Goal: Complete application form

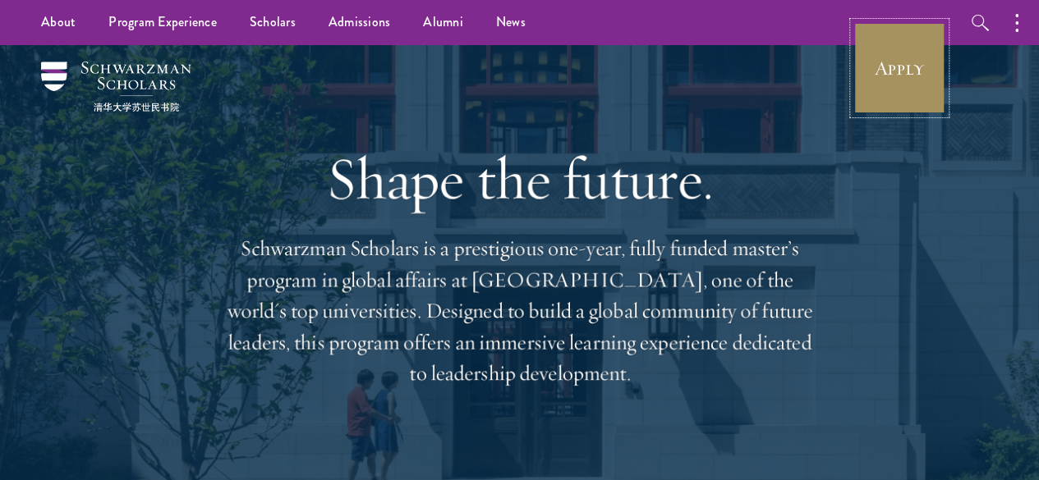
click at [917, 76] on link "Apply" at bounding box center [899, 68] width 92 height 92
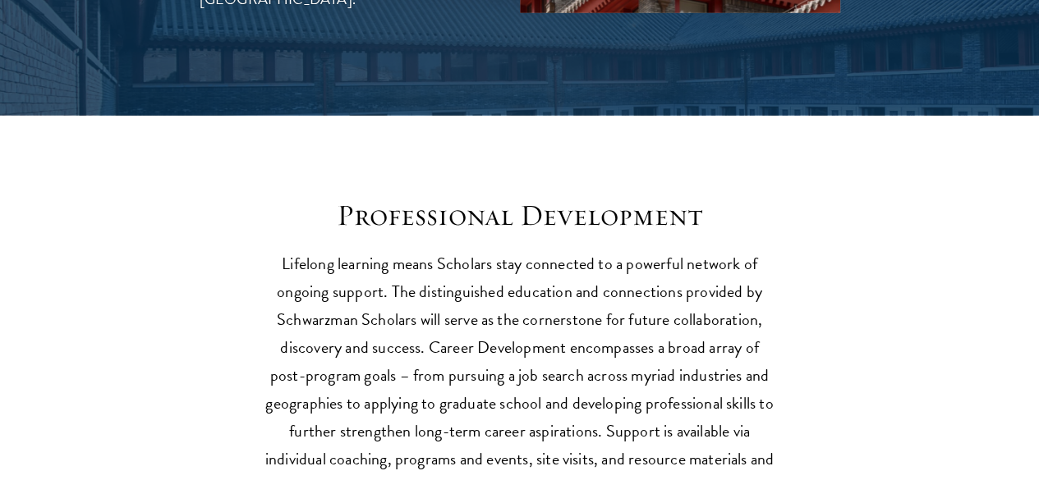
scroll to position [2135, 0]
